Goal: Information Seeking & Learning: Learn about a topic

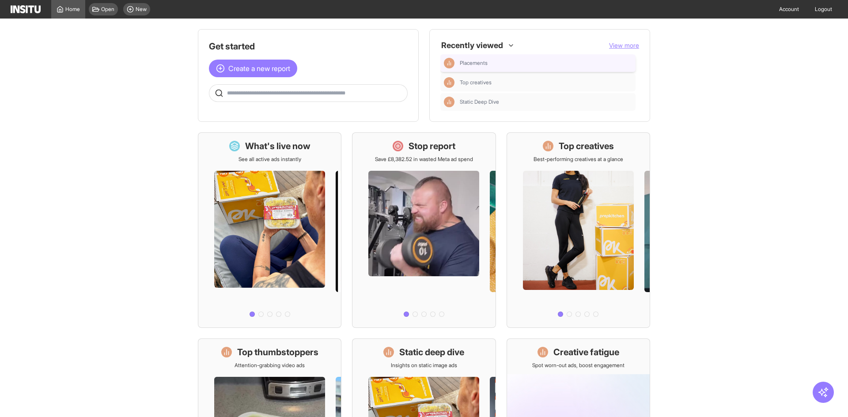
click at [500, 59] on div "Placements" at bounding box center [538, 63] width 188 height 11
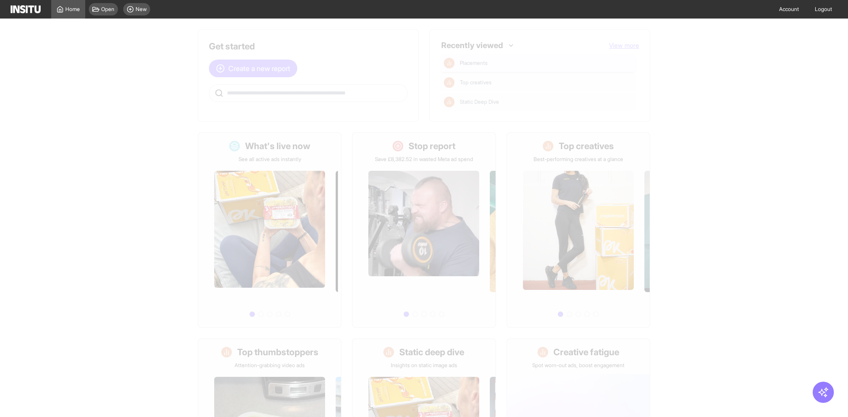
click at [500, 59] on main "Get started Create a new report Ask questions like: Which campaigns had the hig…" at bounding box center [424, 218] width 848 height 399
select select "**"
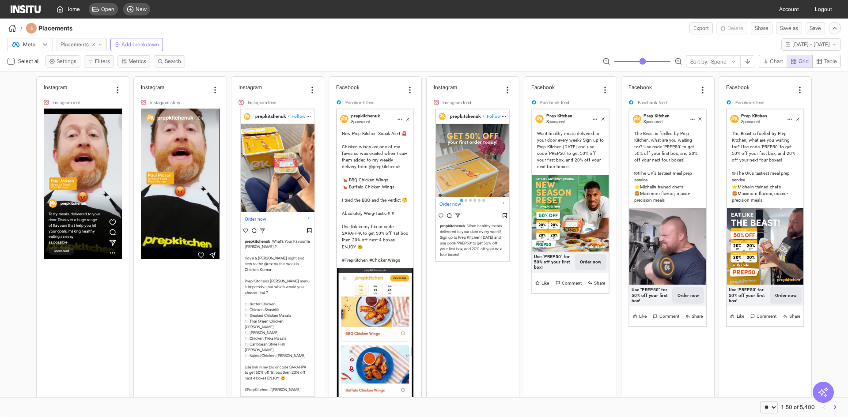
click at [75, 47] on span "Placements" at bounding box center [75, 44] width 28 height 7
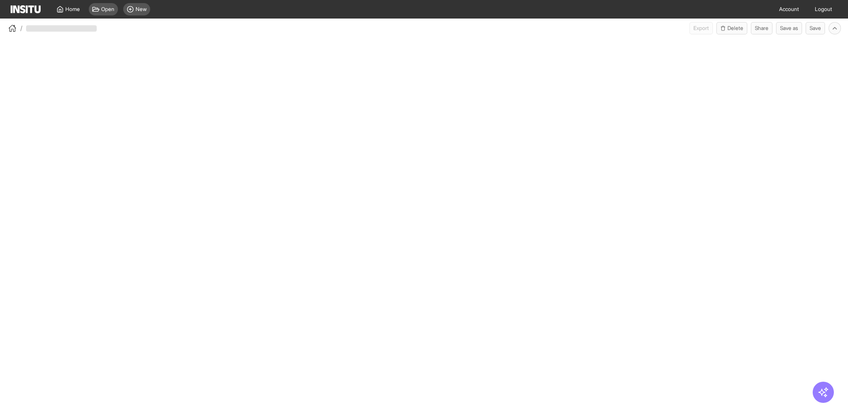
select select "**"
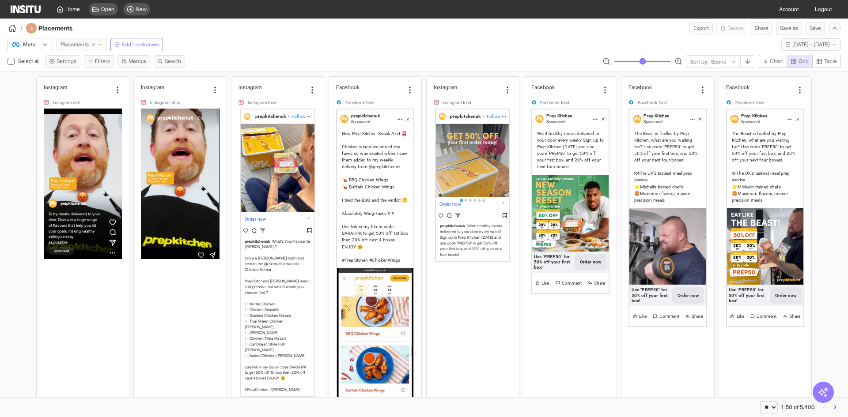
click at [93, 42] on icon "button" at bounding box center [93, 44] width 5 height 5
select select "**"
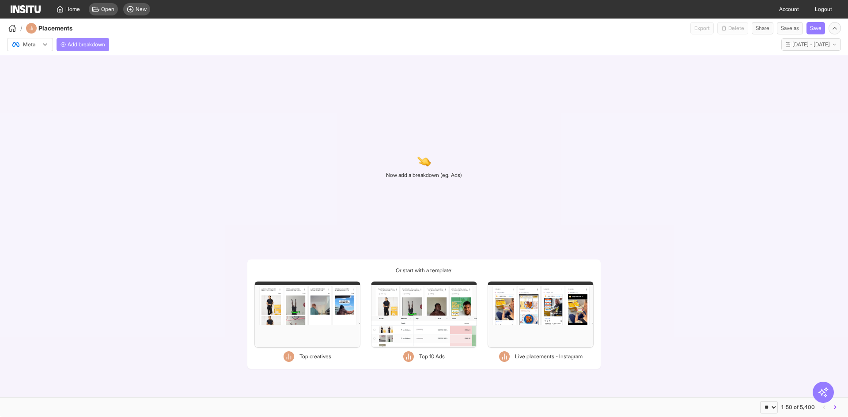
click at [76, 49] on button "Add breakdown" at bounding box center [83, 44] width 53 height 13
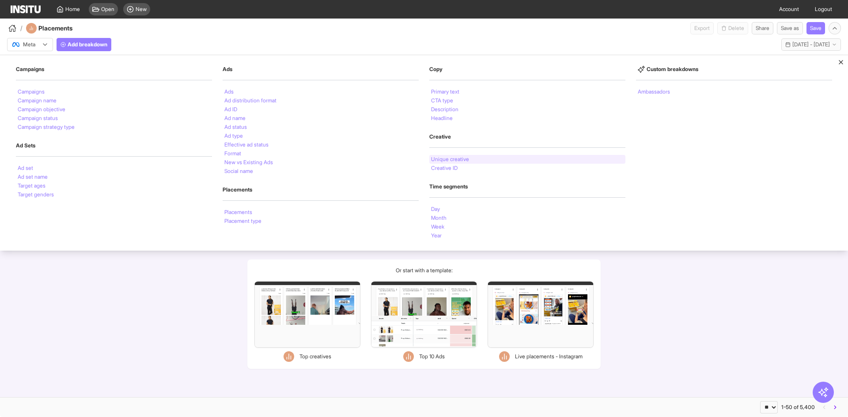
click at [456, 162] on li "Unique creative" at bounding box center [450, 159] width 38 height 5
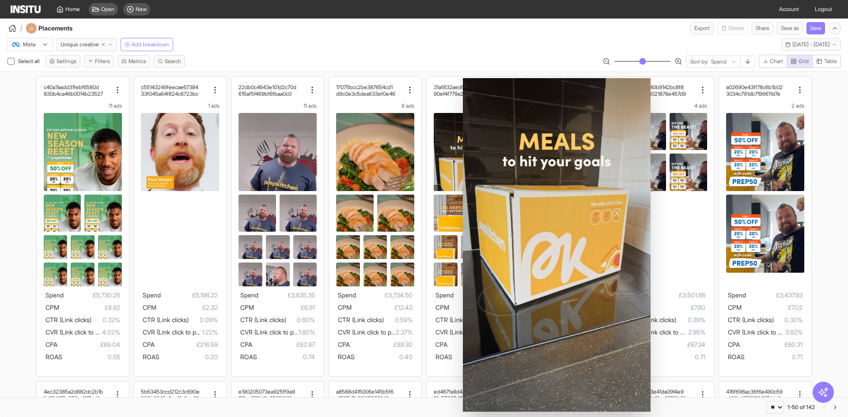
click at [701, 41] on div "Meta Unique creative Add breakdown Tue 9 - Tue 23 Sep, 2025 9 Sep 25 - 23 Sep 25" at bounding box center [424, 42] width 848 height 17
click at [722, 57] on div "Sort by: Spend" at bounding box center [713, 62] width 54 height 12
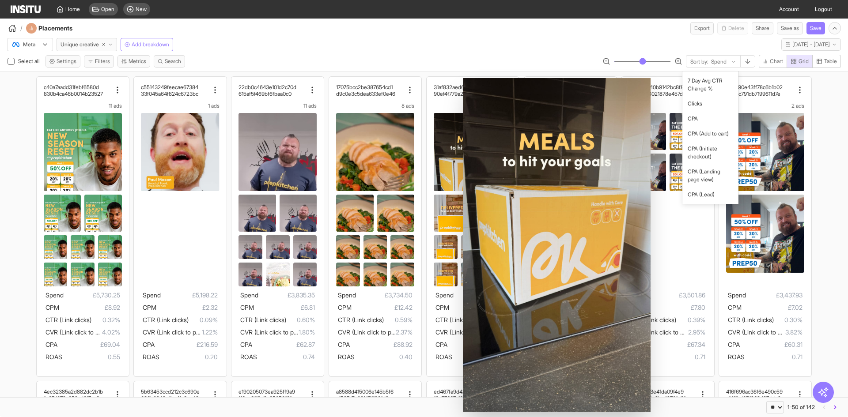
click at [526, 29] on div "/ Placements Export Delete Share Save as Save" at bounding box center [424, 27] width 848 height 16
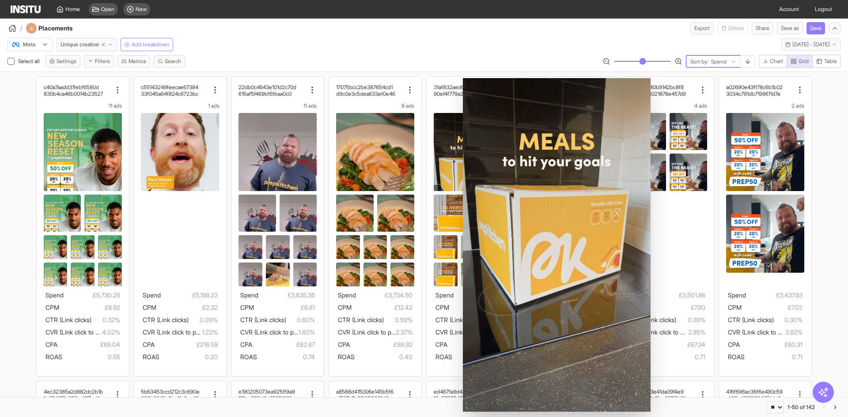
click at [731, 59] on icon at bounding box center [733, 61] width 5 height 5
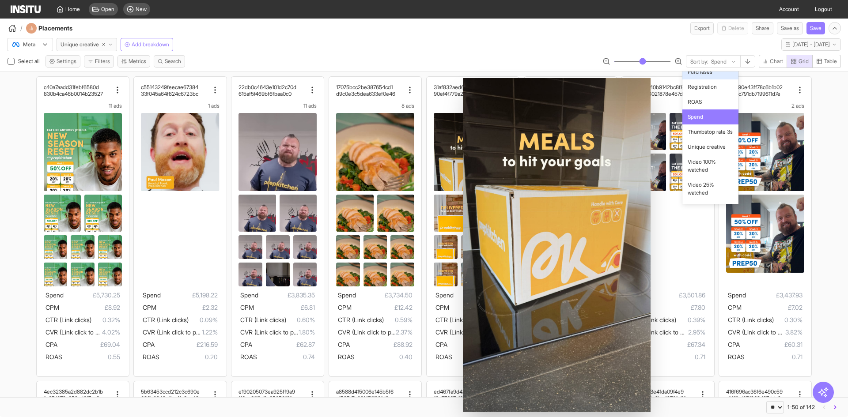
scroll to position [532, 0]
click at [716, 79] on div "Purchases" at bounding box center [710, 71] width 56 height 15
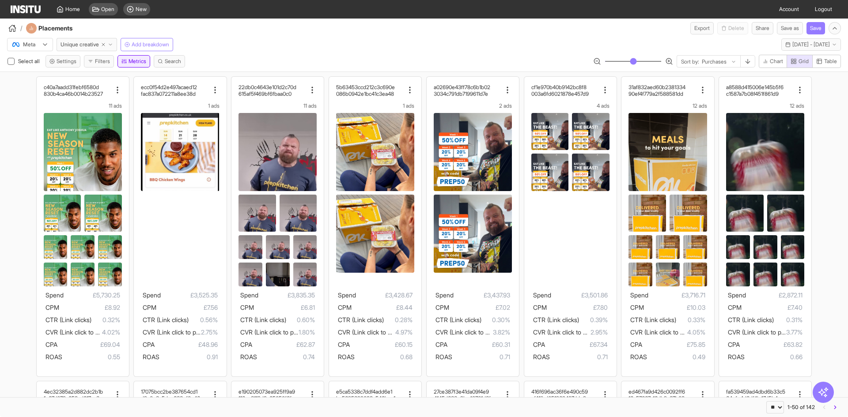
click at [142, 58] on button "Metrics" at bounding box center [133, 61] width 33 height 12
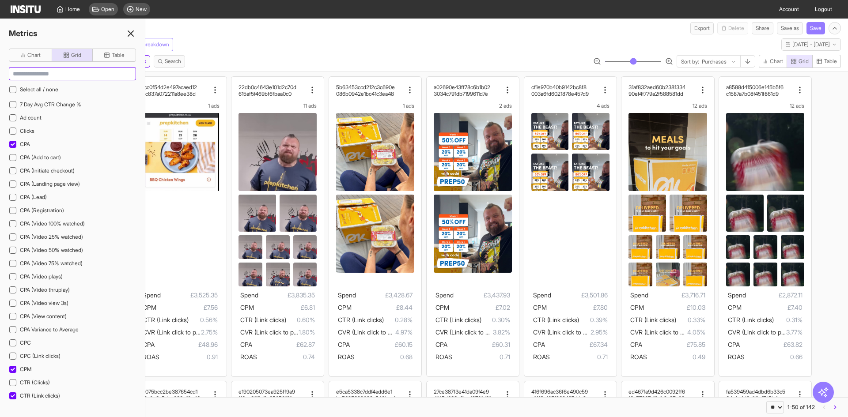
click at [95, 72] on input at bounding box center [72, 74] width 126 height 12
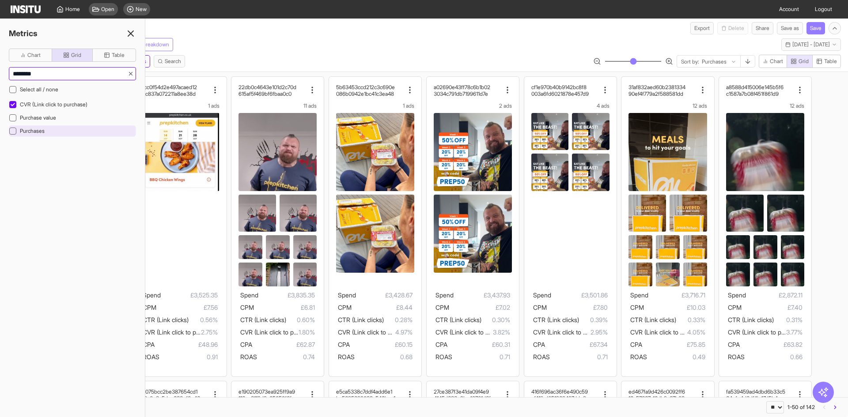
type input "********"
click at [12, 134] on div at bounding box center [12, 131] width 7 height 7
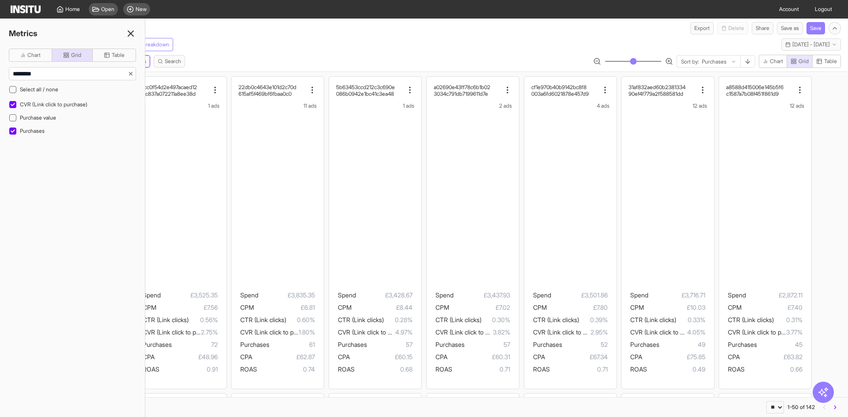
click at [250, 38] on div "Meta Unique creative Add breakdown Tue 9 - Tue 23 Sep, 2025 9 Sep 25 - 23 Sep 25" at bounding box center [424, 42] width 848 height 17
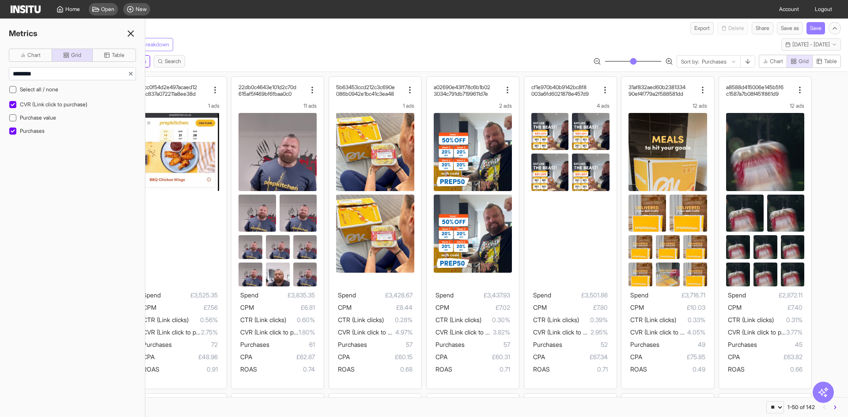
click at [133, 34] on icon at bounding box center [130, 33] width 11 height 11
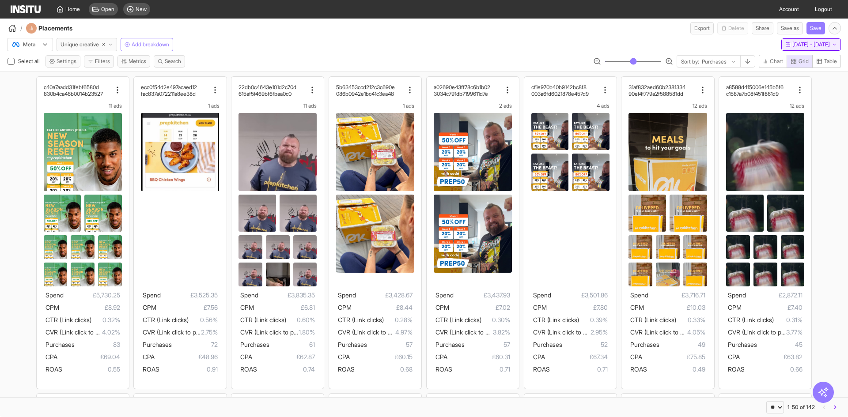
click at [787, 49] on button "Tue 9 - Tue 23 Sep, 2025 9 Sep 25 - 23 Sep 25" at bounding box center [811, 44] width 60 height 12
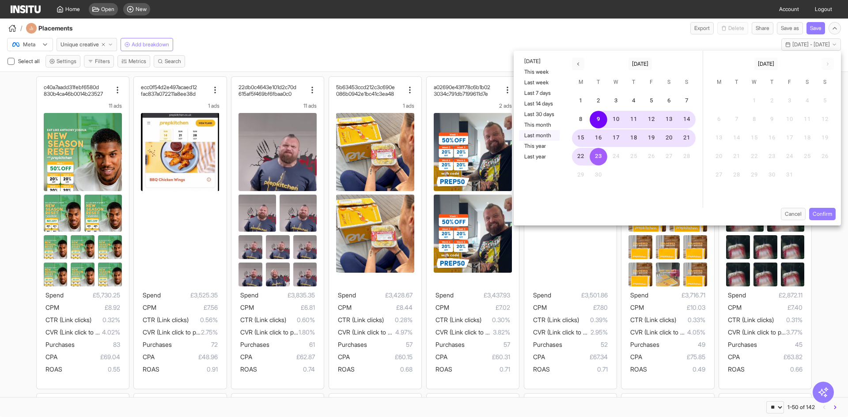
click at [538, 133] on button "Last month" at bounding box center [539, 135] width 41 height 11
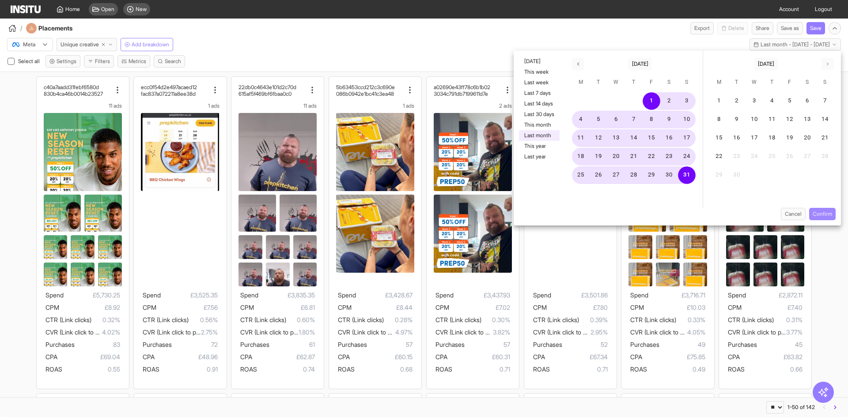
click at [825, 213] on button "Confirm" at bounding box center [822, 214] width 26 height 12
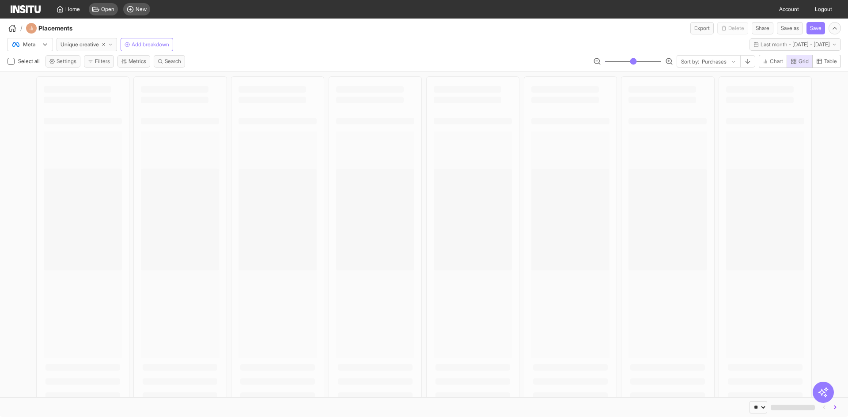
click at [544, 38] on div "Meta Unique creative Add breakdown Last month - Fri 1 - Sun 31 Aug, 2025 1 Aug …" at bounding box center [424, 42] width 848 height 17
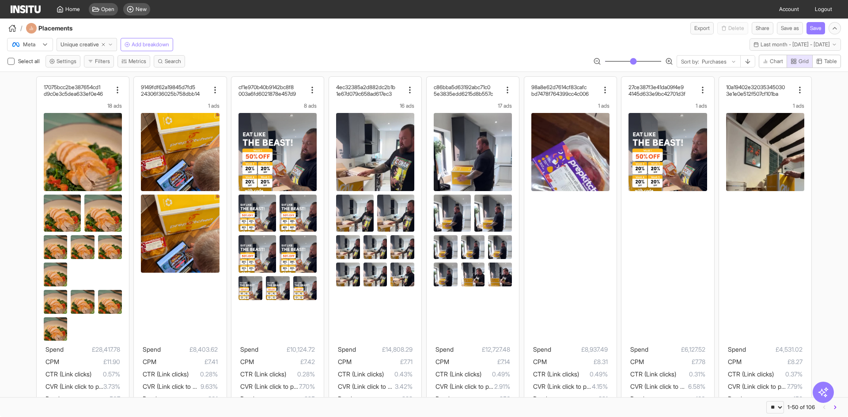
click at [544, 38] on div "Meta Unique creative Add breakdown Last month - Fri 1 - Sun 31 Aug, 2025 1 Aug …" at bounding box center [424, 42] width 848 height 17
click at [106, 43] on icon "button" at bounding box center [103, 44] width 5 height 5
select select "**"
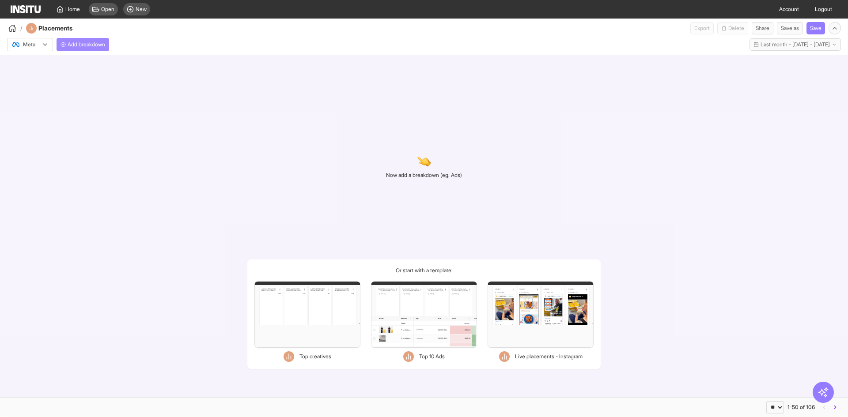
click at [84, 48] on button "Add breakdown" at bounding box center [83, 44] width 53 height 13
